Goal: Information Seeking & Learning: Learn about a topic

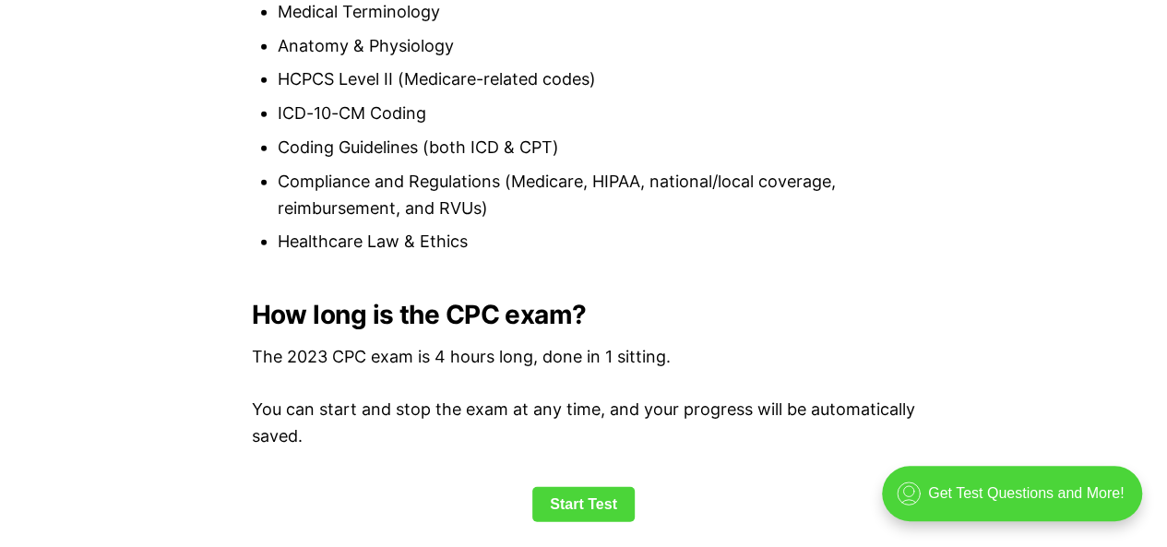
scroll to position [2300, 0]
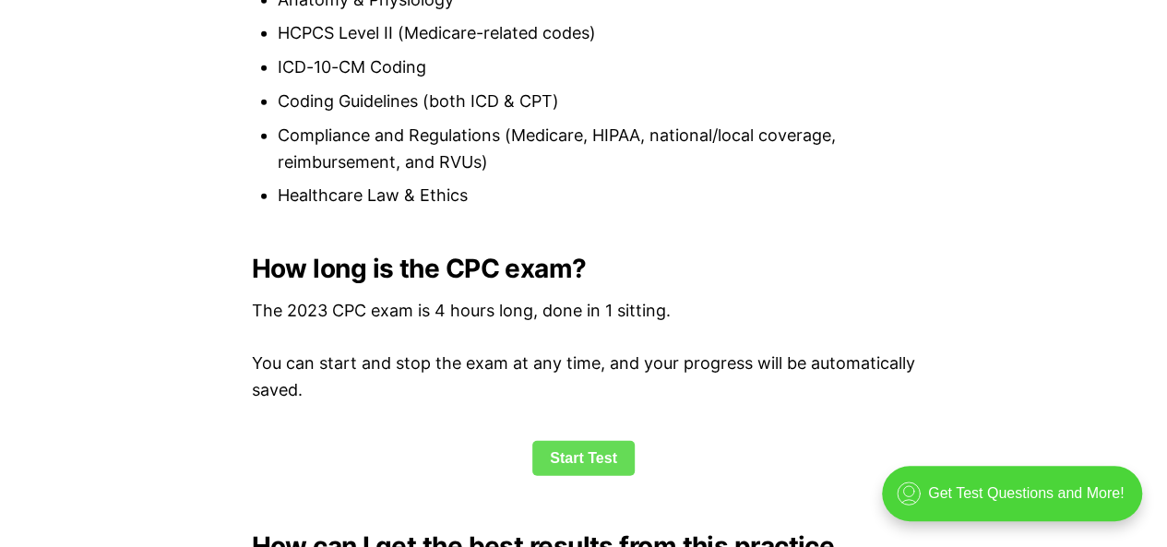
click at [569, 471] on link "Start Test" at bounding box center [583, 458] width 102 height 35
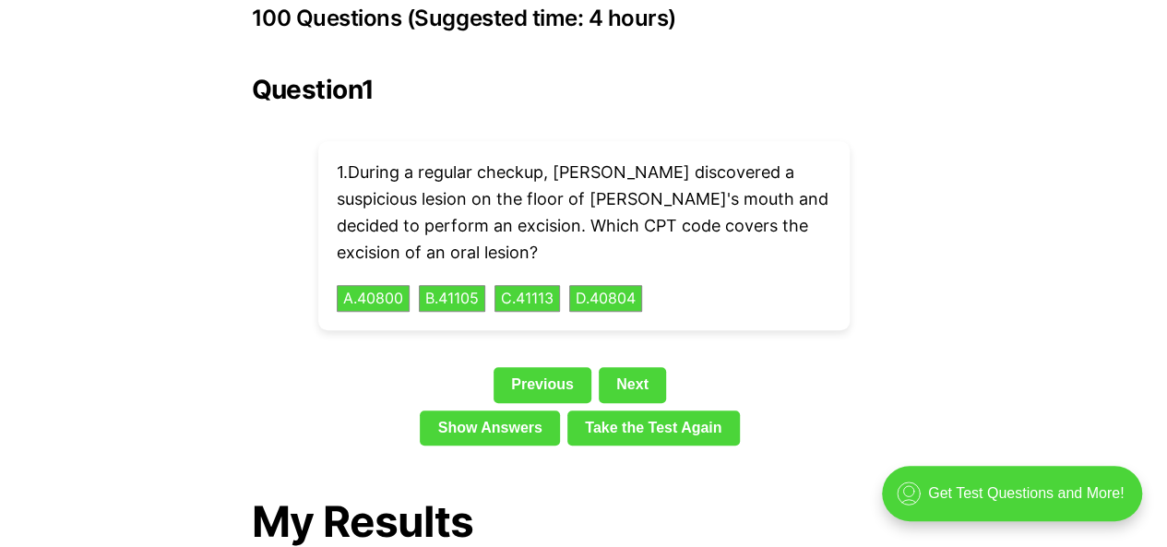
scroll to position [4184, 0]
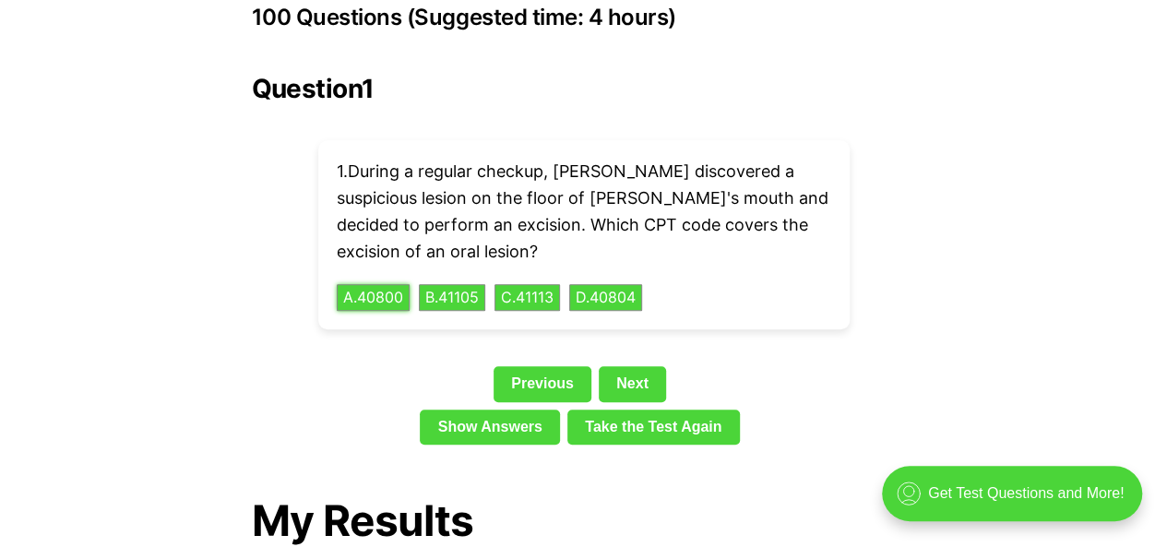
click at [362, 284] on button "A . 40800" at bounding box center [373, 298] width 73 height 28
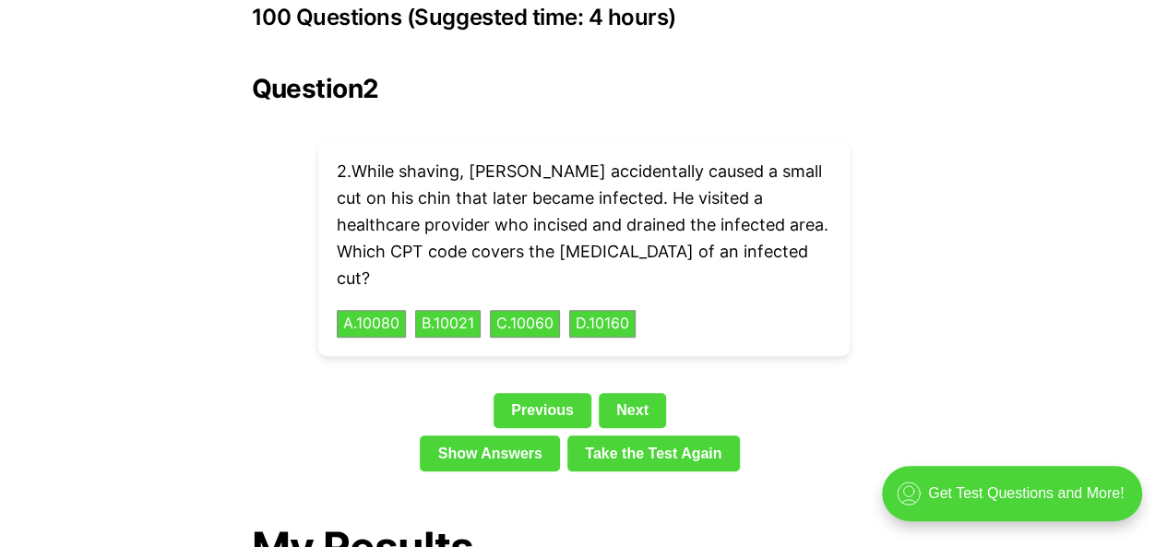
click at [404, 206] on p "2 . While shaving, [PERSON_NAME] accidentally caused a small cut on his chin th…" at bounding box center [584, 225] width 495 height 133
click at [531, 310] on button "C . 10060" at bounding box center [525, 324] width 74 height 29
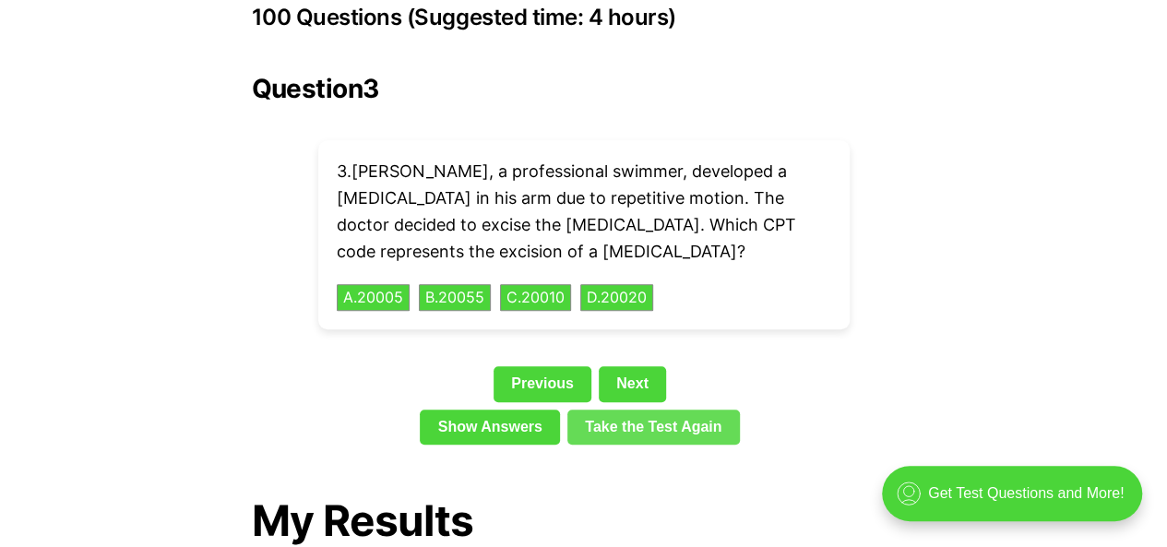
click at [639, 410] on link "Take the Test Again" at bounding box center [653, 427] width 173 height 35
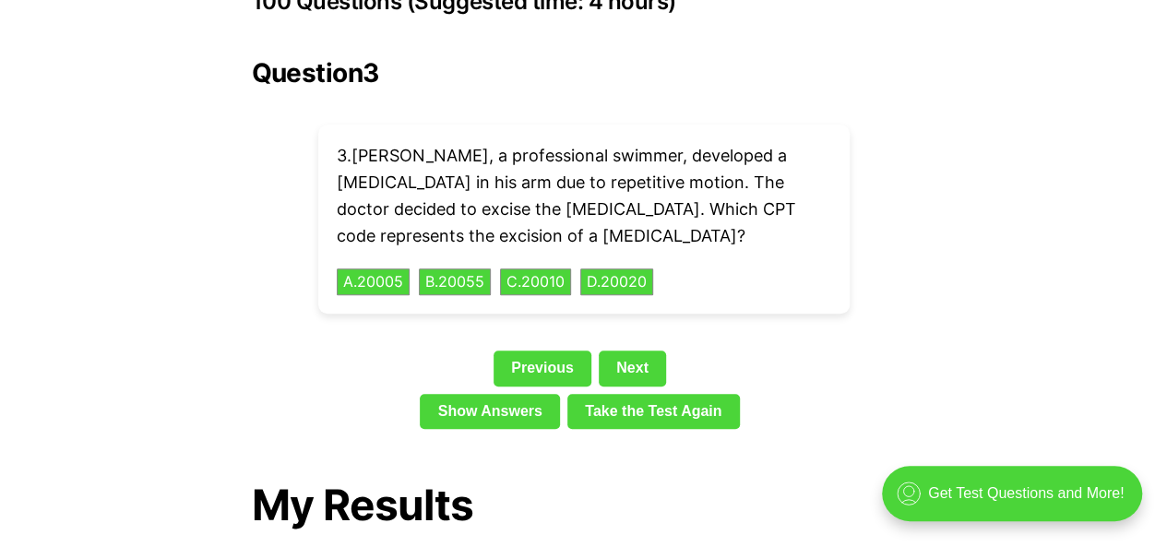
scroll to position [4202, 0]
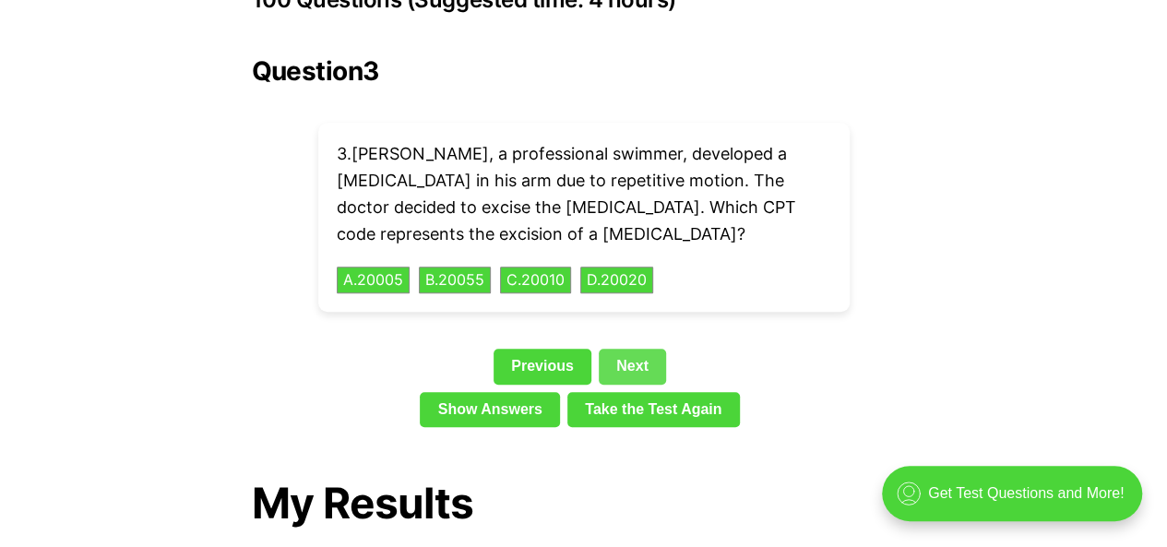
click at [640, 349] on link "Next" at bounding box center [632, 366] width 67 height 35
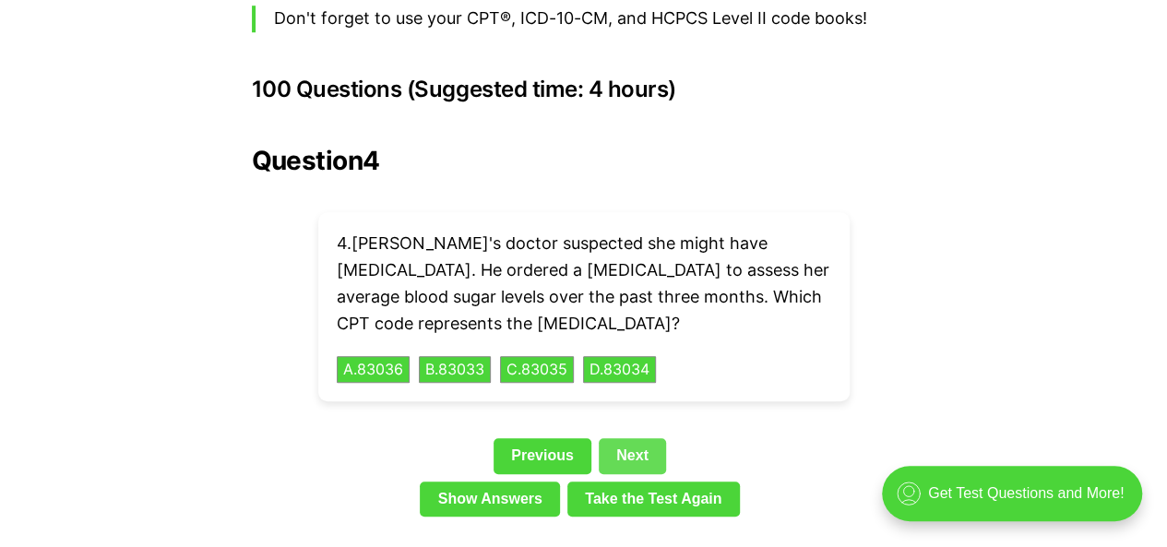
scroll to position [4103, 0]
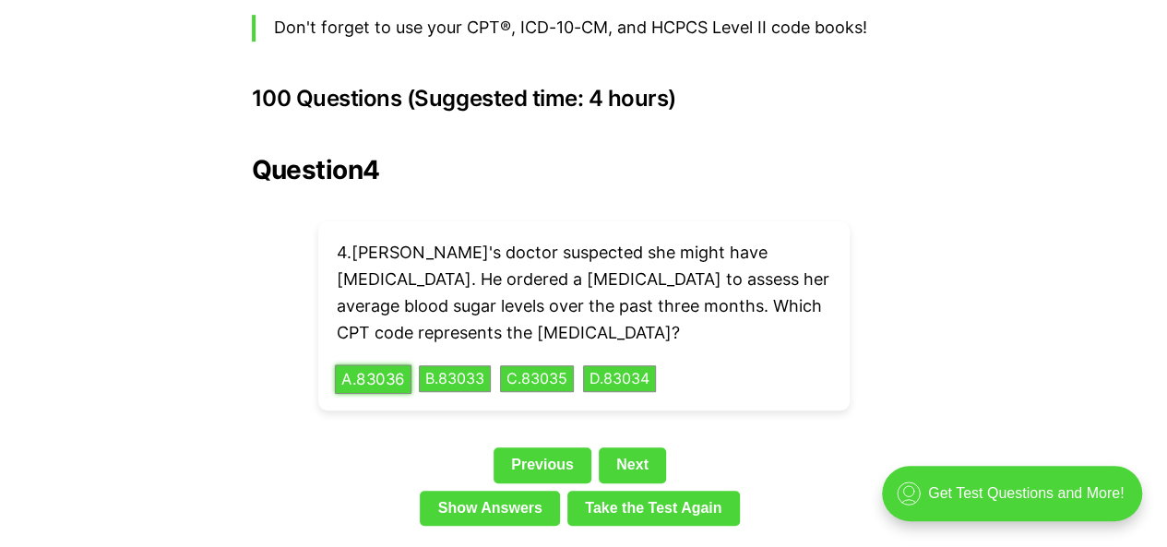
click at [386, 364] on button "A . 83036" at bounding box center [373, 378] width 77 height 29
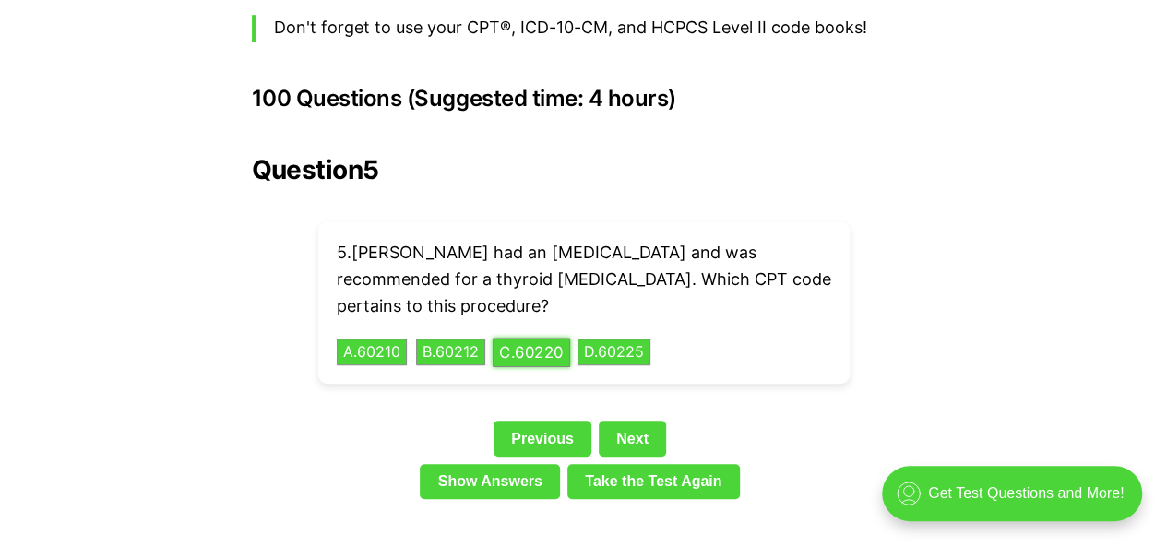
click at [541, 338] on button "C . 60220" at bounding box center [531, 352] width 77 height 29
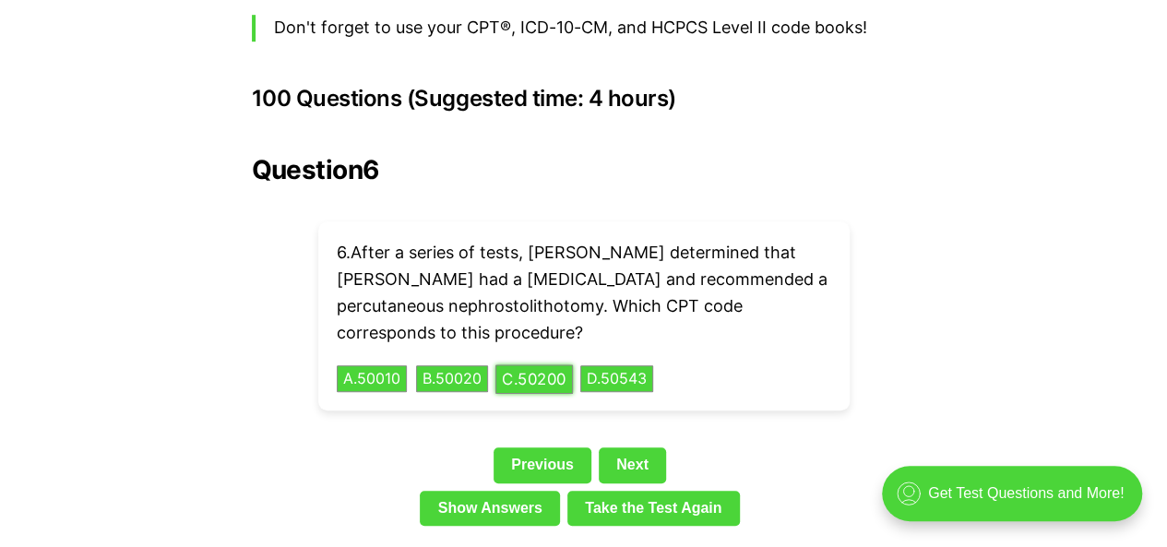
click at [539, 364] on button "C . 50200" at bounding box center [533, 378] width 77 height 29
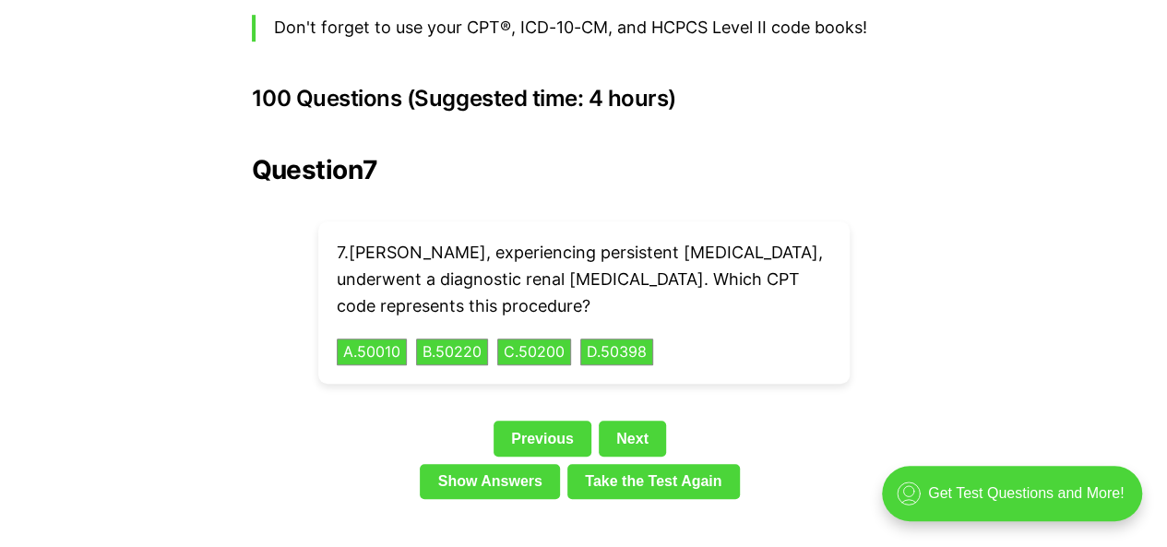
click at [472, 240] on p "7 . [PERSON_NAME], experiencing persistent [MEDICAL_DATA], underwent a diagnost…" at bounding box center [584, 279] width 495 height 79
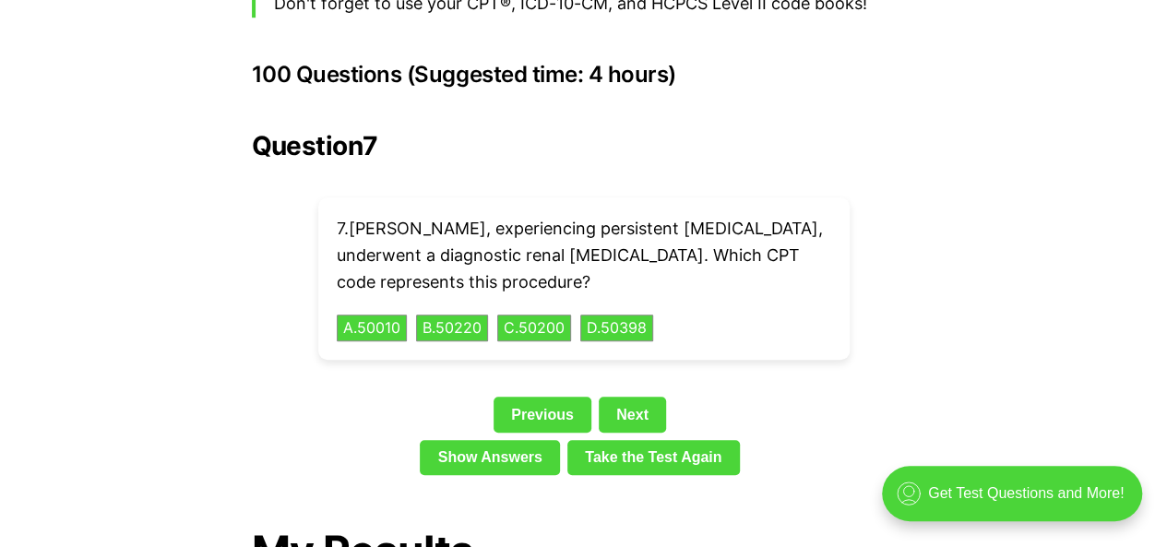
scroll to position [4128, 0]
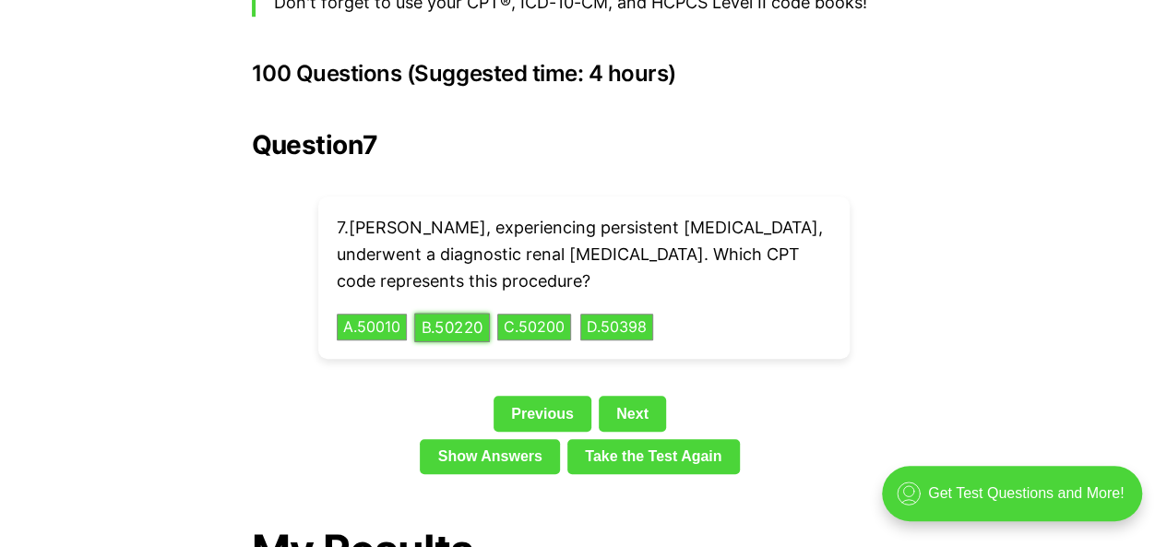
click at [414, 313] on button "B . 50220" at bounding box center [452, 327] width 76 height 29
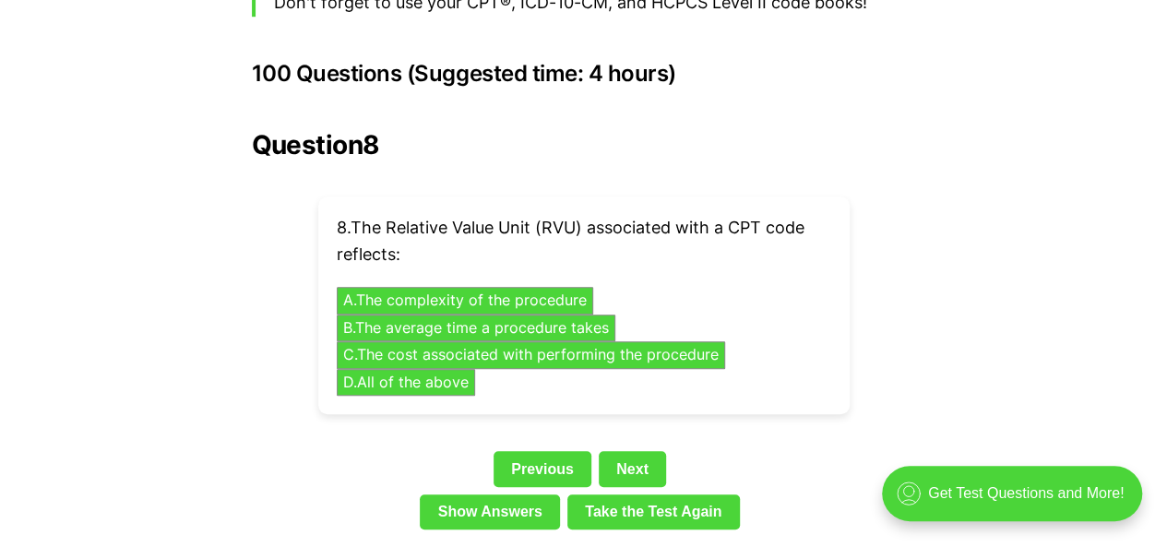
click at [507, 215] on p "8 . The Relative Value Unit (RVU) associated with a CPT code reflects:" at bounding box center [584, 242] width 495 height 54
drag, startPoint x: 393, startPoint y: 198, endPoint x: 535, endPoint y: 200, distance: 142.1
click at [535, 215] on p "8 . The Relative Value Unit (RVU) associated with a CPT code reflects:" at bounding box center [584, 242] width 495 height 54
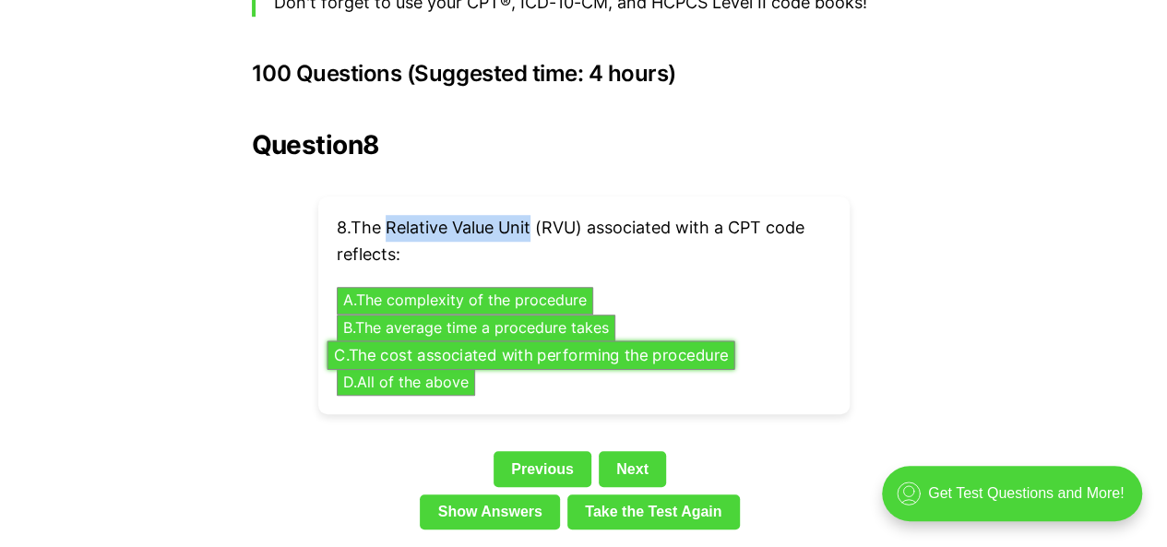
click at [409, 340] on button "C . The cost associated with performing the procedure" at bounding box center [531, 354] width 408 height 29
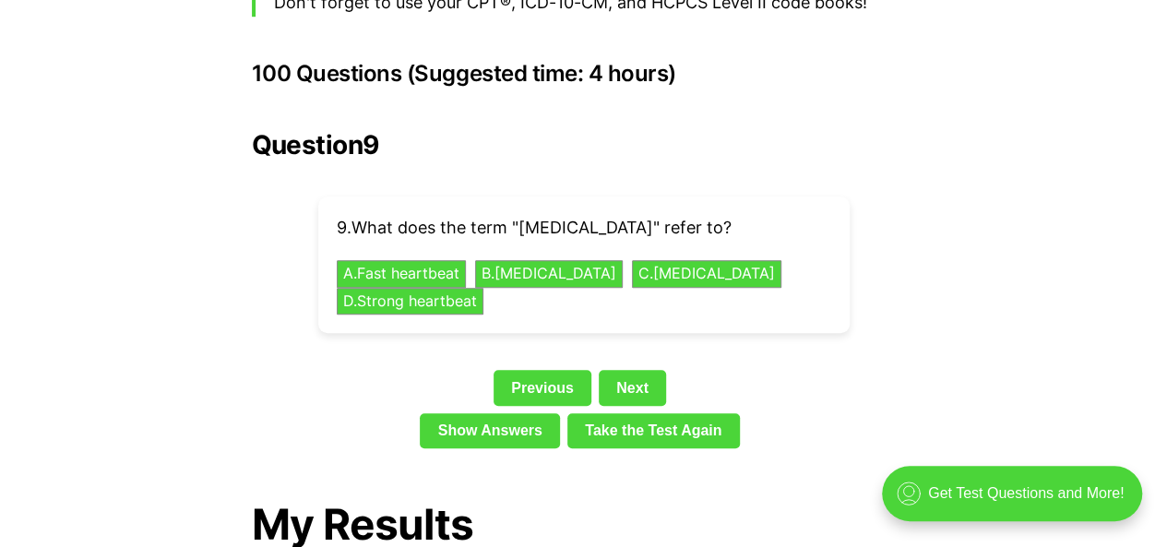
click at [678, 319] on div "Question 9 9 . What does the term "[MEDICAL_DATA]" refer to? A . Fast heartbeat…" at bounding box center [584, 293] width 664 height 326
click at [587, 260] on button "B . [MEDICAL_DATA]" at bounding box center [548, 274] width 155 height 29
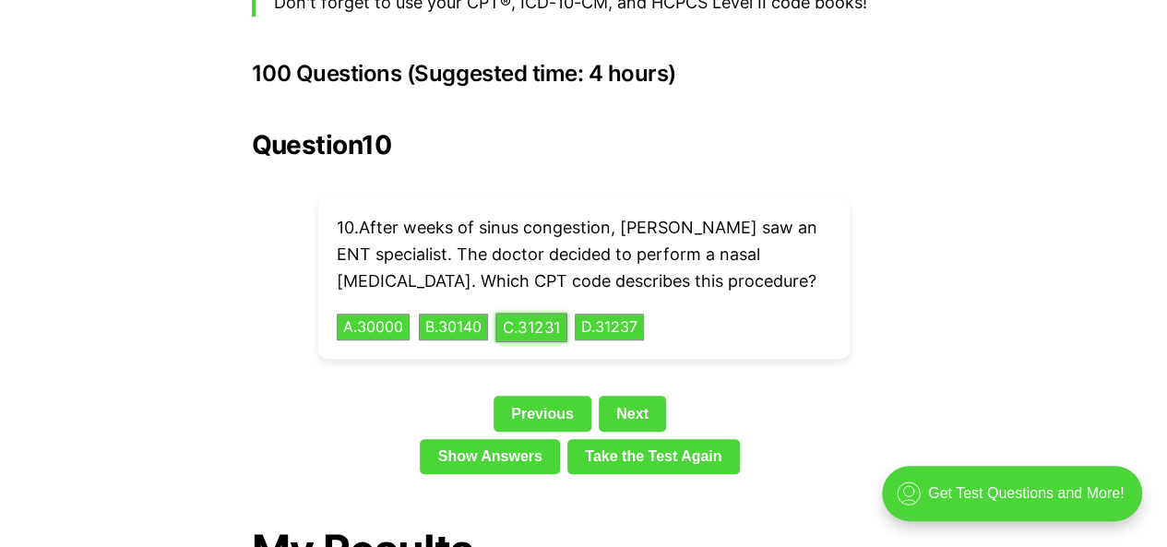
click at [567, 313] on button "C . 31231" at bounding box center [531, 327] width 72 height 29
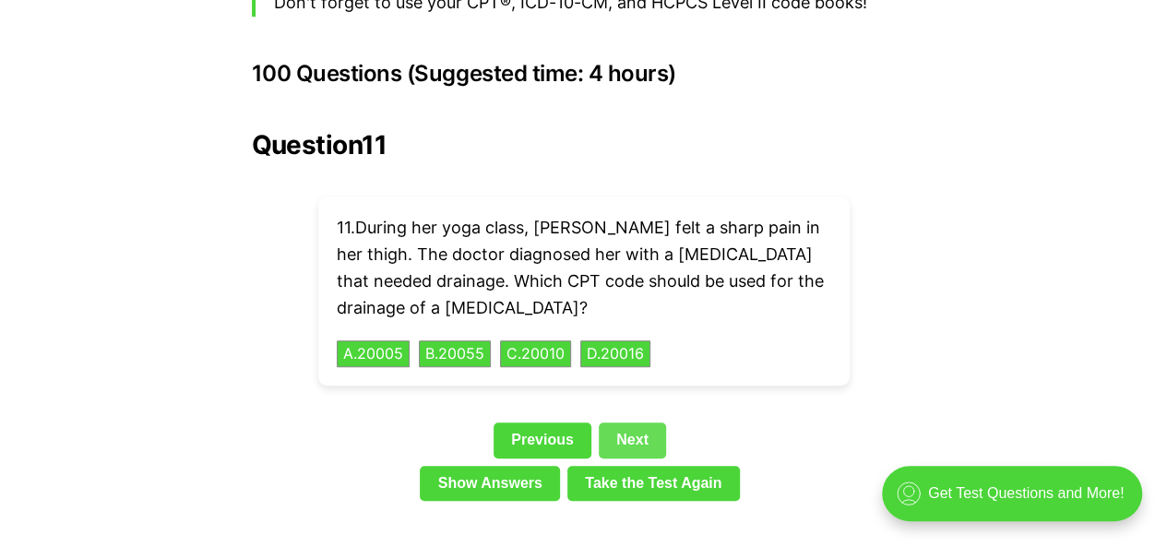
click at [620, 423] on link "Next" at bounding box center [632, 440] width 67 height 35
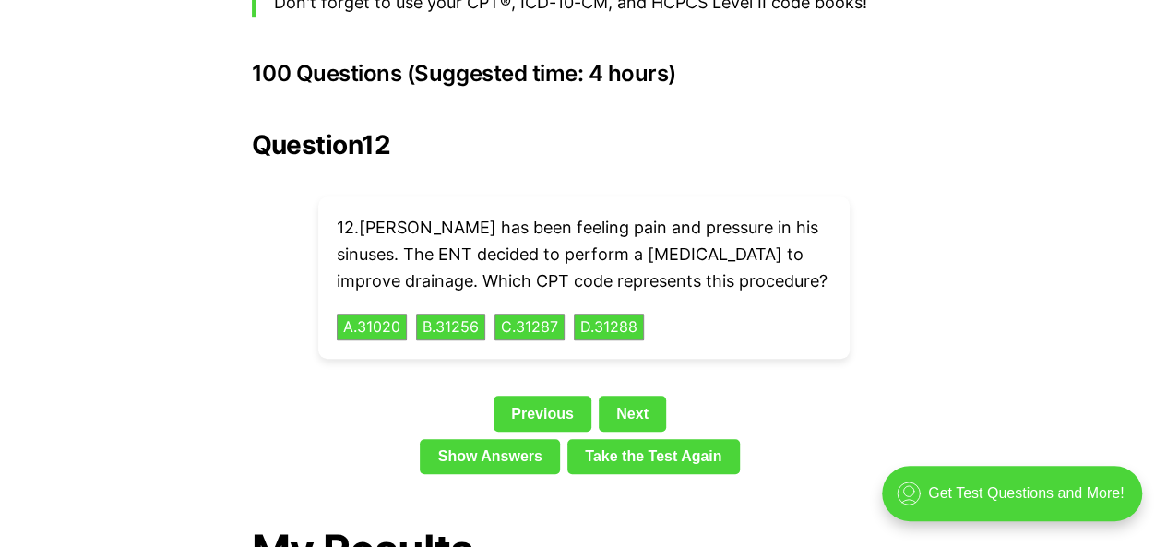
click at [583, 226] on p "12 . [PERSON_NAME] has been feeling pain and pressure in his sinuses. The ENT d…" at bounding box center [584, 254] width 495 height 79
click at [566, 313] on button "C . 31287" at bounding box center [530, 327] width 74 height 29
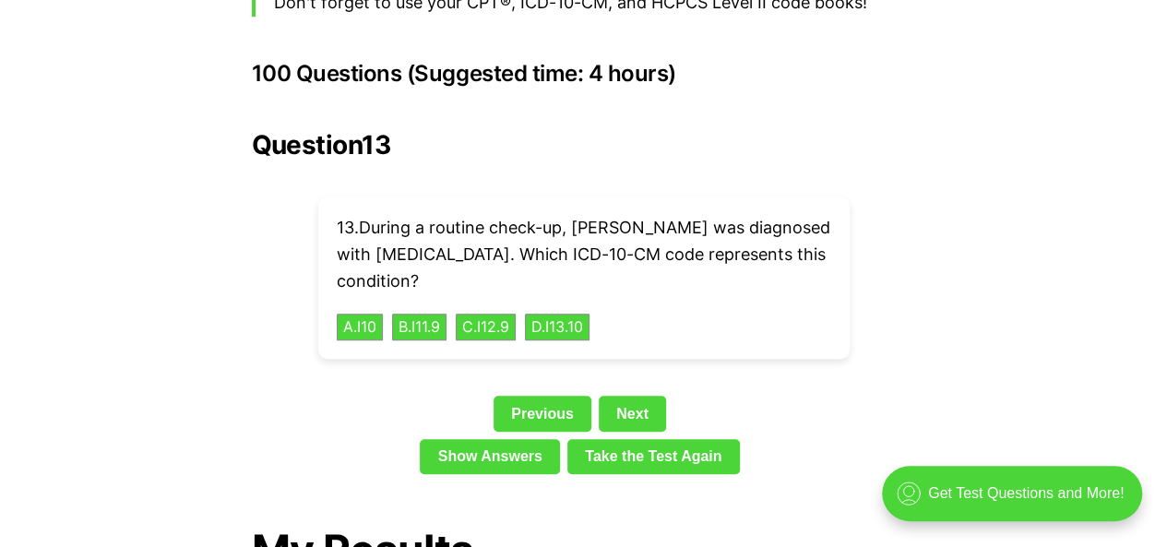
click at [710, 274] on div "13 . During a routine check-up, [PERSON_NAME] was diagnosed with [MEDICAL_DATA]…" at bounding box center [583, 278] width 531 height 162
click at [358, 313] on button "A . I10" at bounding box center [359, 327] width 49 height 29
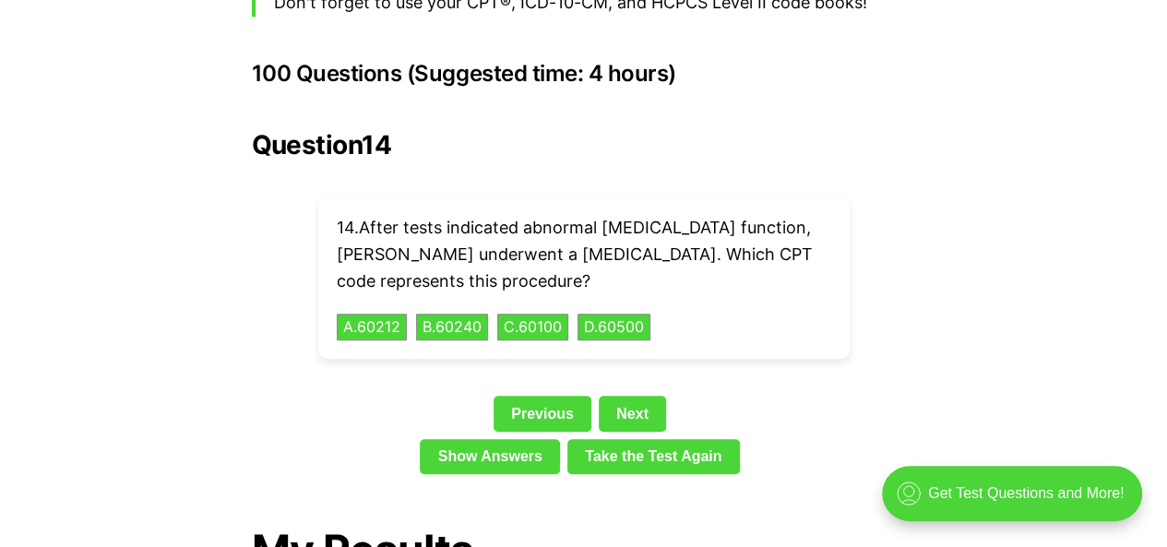
click at [626, 313] on button "D . 60500" at bounding box center [614, 327] width 77 height 29
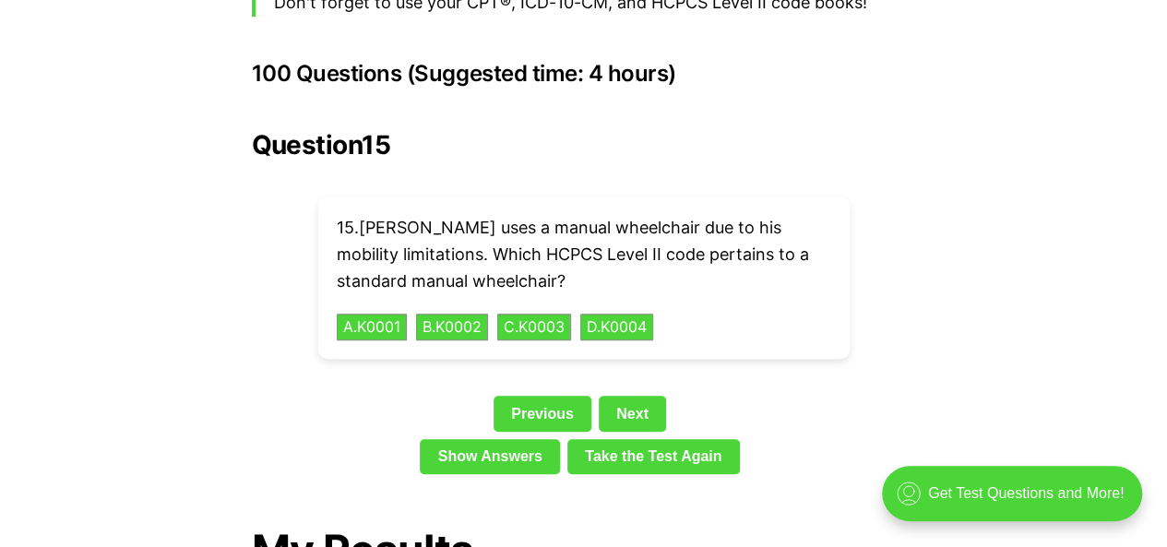
click at [537, 255] on p "15 . [PERSON_NAME] uses a manual wheelchair due to his mobility limitations. Wh…" at bounding box center [584, 254] width 495 height 79
click at [376, 313] on button "A . K0001" at bounding box center [372, 327] width 74 height 29
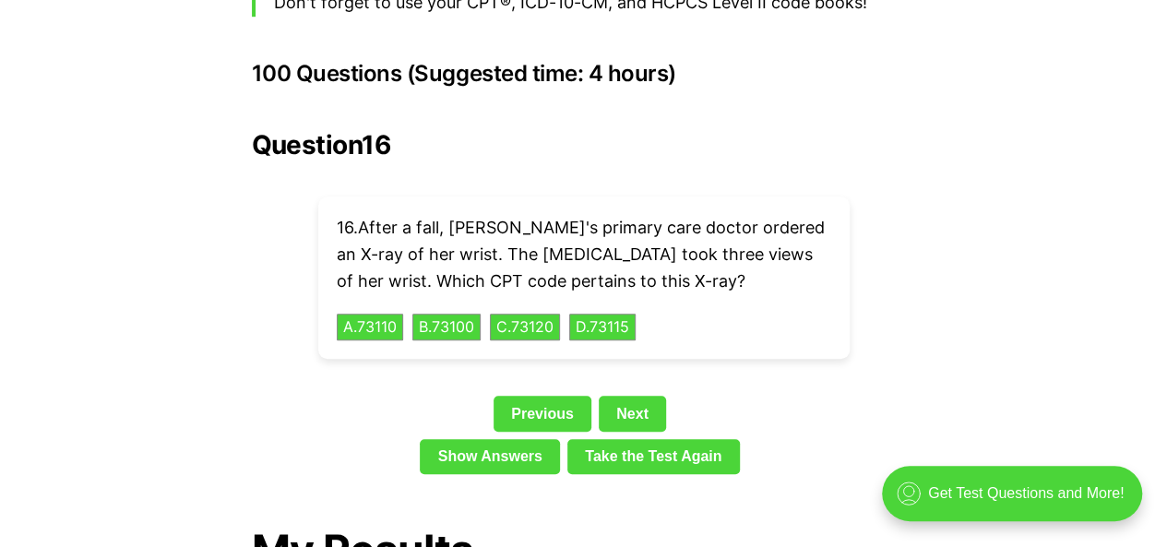
click at [378, 313] on button "A . 73110" at bounding box center [370, 327] width 70 height 29
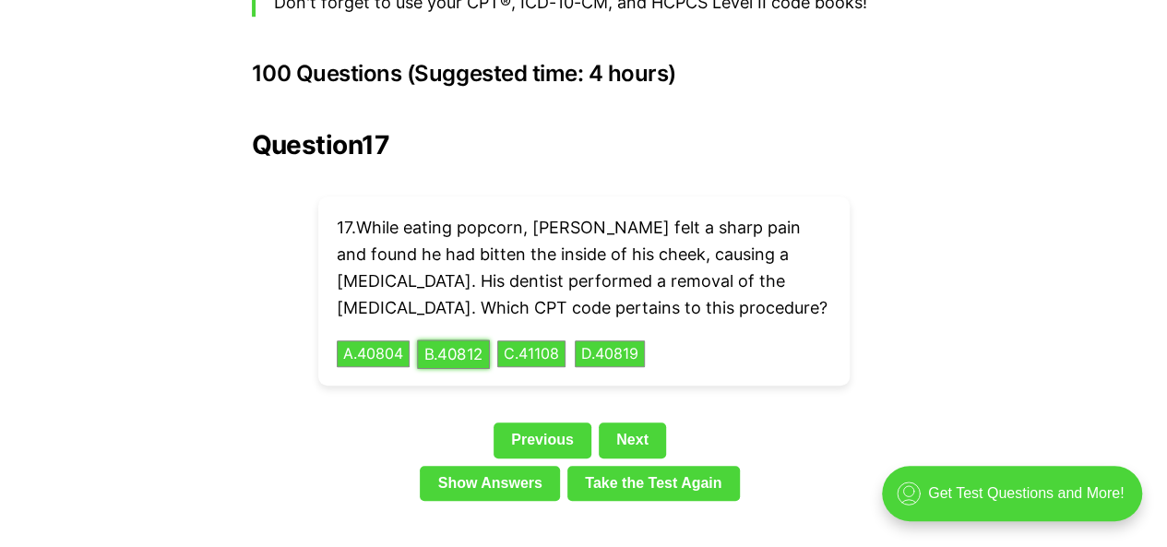
click at [459, 340] on button "B . 40812" at bounding box center [453, 354] width 73 height 29
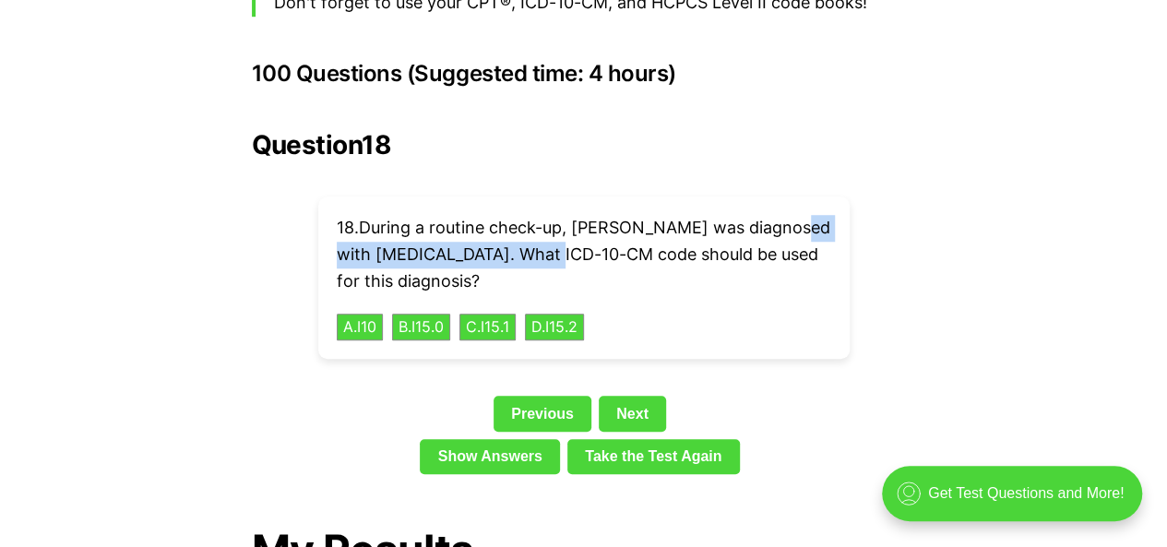
drag, startPoint x: 572, startPoint y: 224, endPoint x: 268, endPoint y: 232, distance: 303.6
click at [268, 232] on div "Question 18 18 . During a routine check-up, [PERSON_NAME] was diagnosed with [M…" at bounding box center [584, 306] width 664 height 352
click at [348, 313] on button "A . I10" at bounding box center [359, 327] width 49 height 29
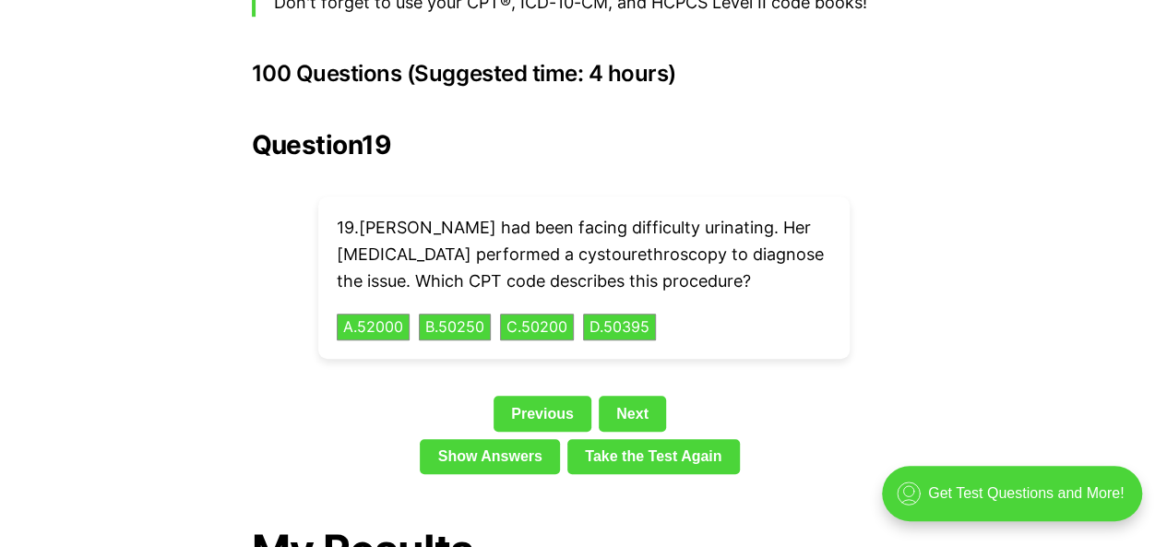
click at [675, 352] on div "Question 19 19 . [PERSON_NAME] had been facing difficulty urinating. Her [MEDIC…" at bounding box center [584, 306] width 664 height 352
click at [376, 313] on button "A . 52000" at bounding box center [373, 327] width 77 height 29
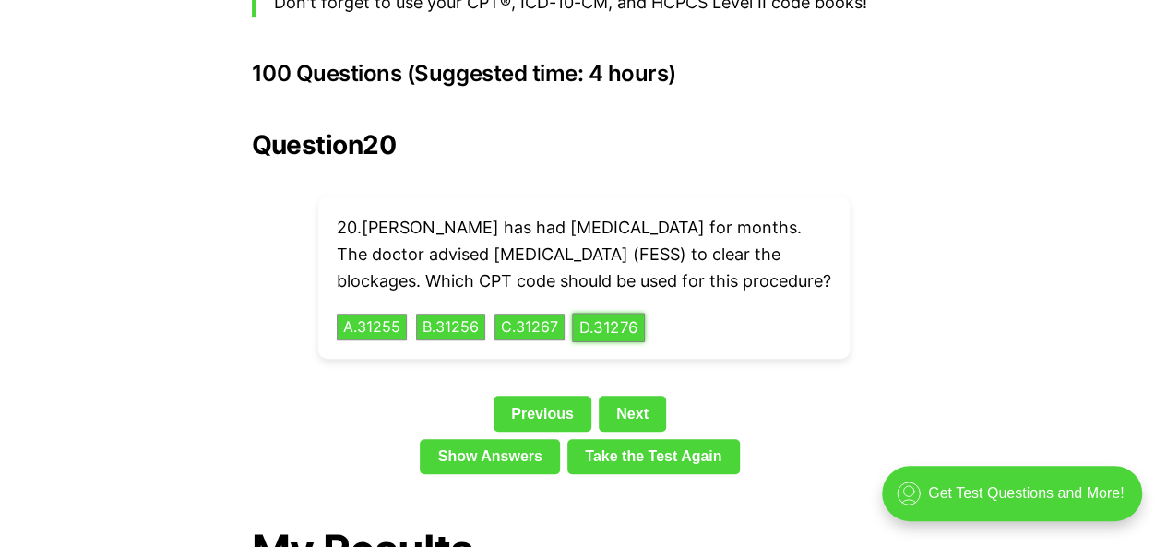
click at [645, 321] on button "D . 31276" at bounding box center [608, 327] width 73 height 29
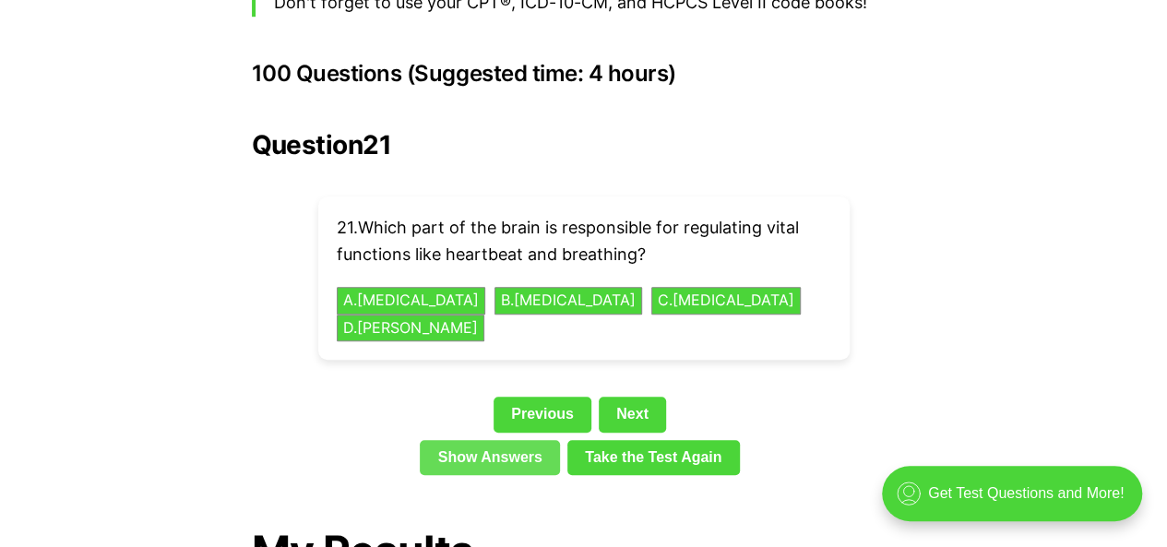
click at [501, 440] on link "Show Answers" at bounding box center [490, 457] width 140 height 35
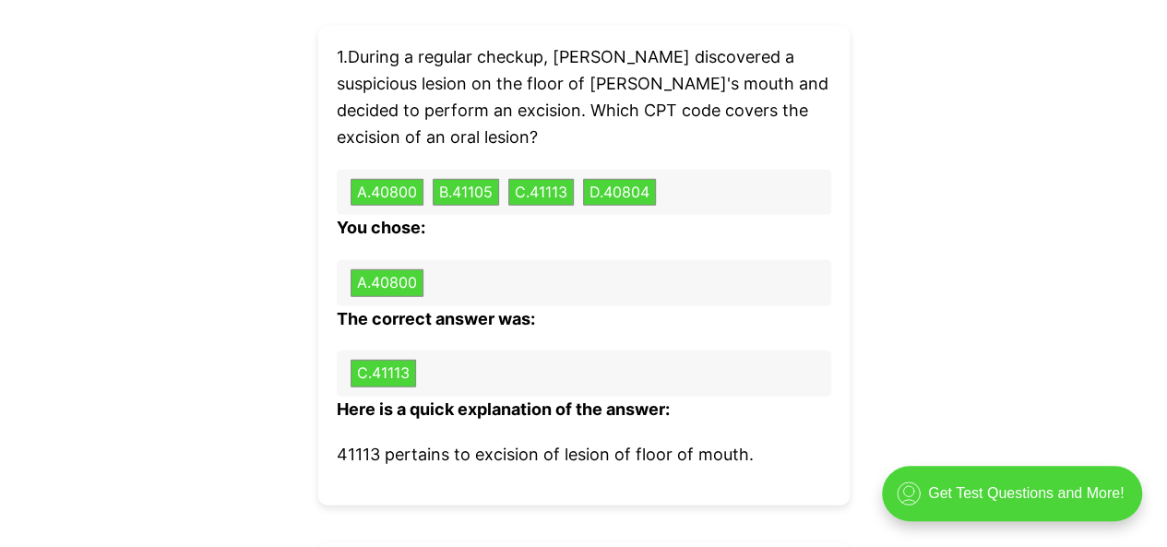
scroll to position [5645, 0]
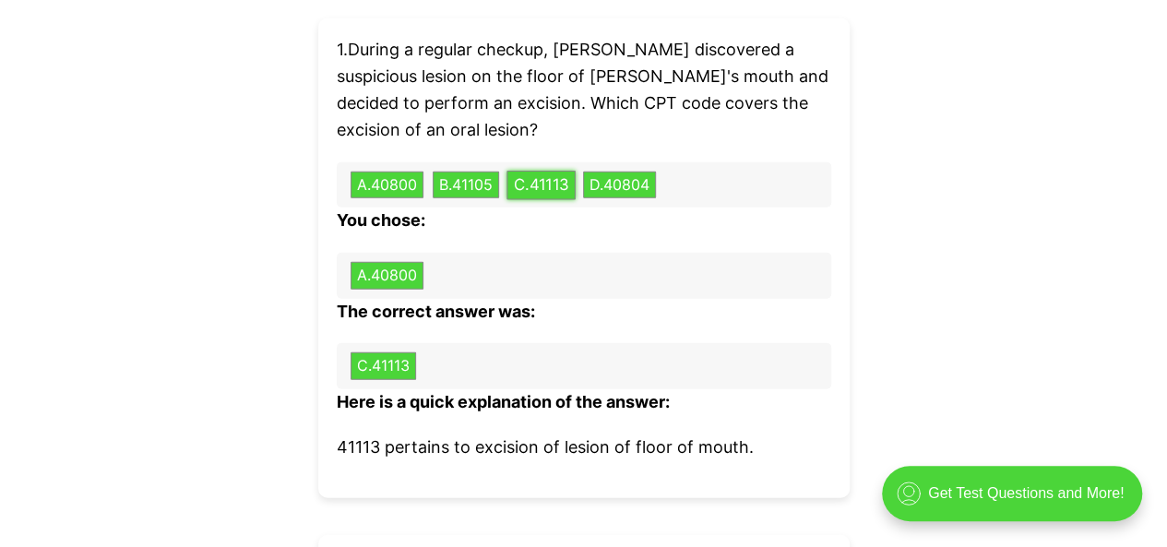
click at [549, 171] on button "C . 41113" at bounding box center [541, 185] width 69 height 29
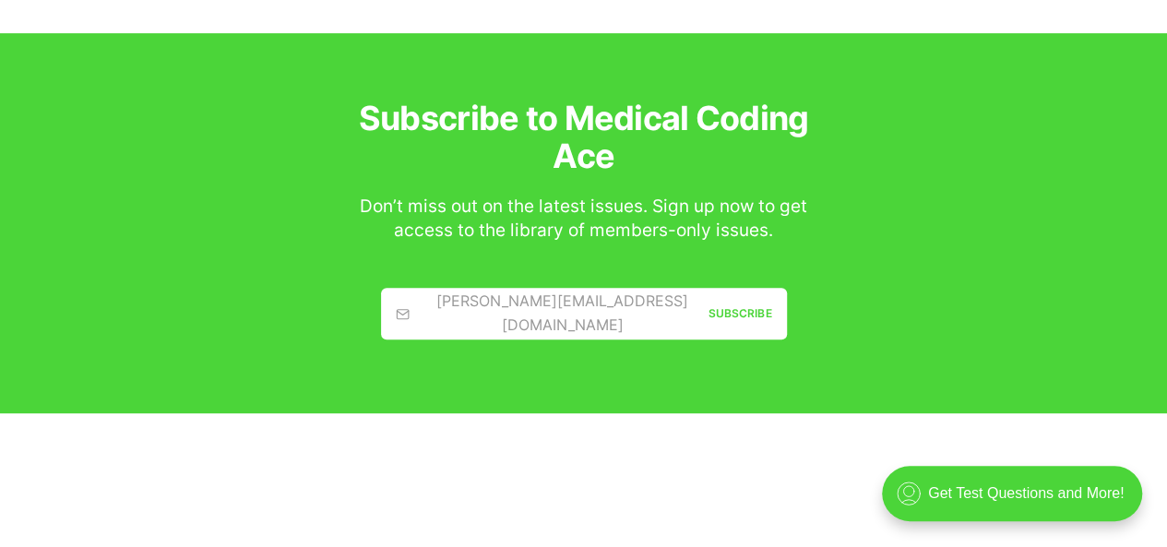
scroll to position [10885, 0]
